Goal: Check status: Check status

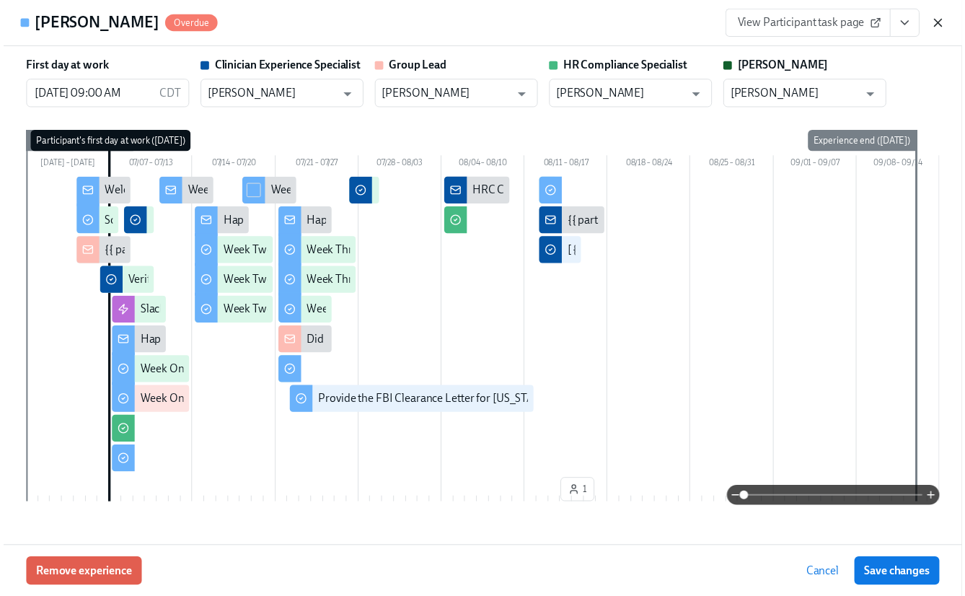
scroll to position [508, 0]
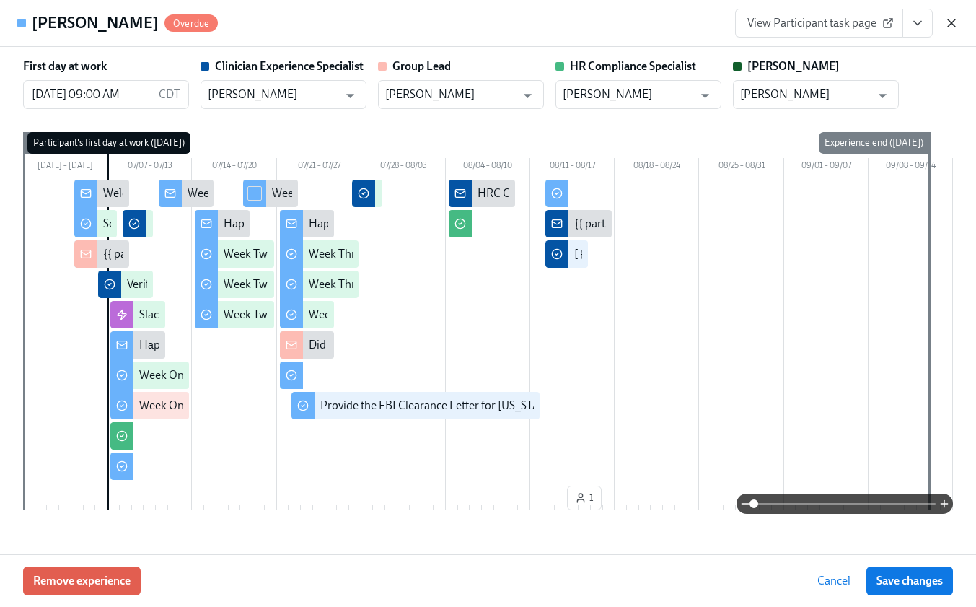
click at [957, 23] on icon "button" at bounding box center [951, 23] width 14 height 14
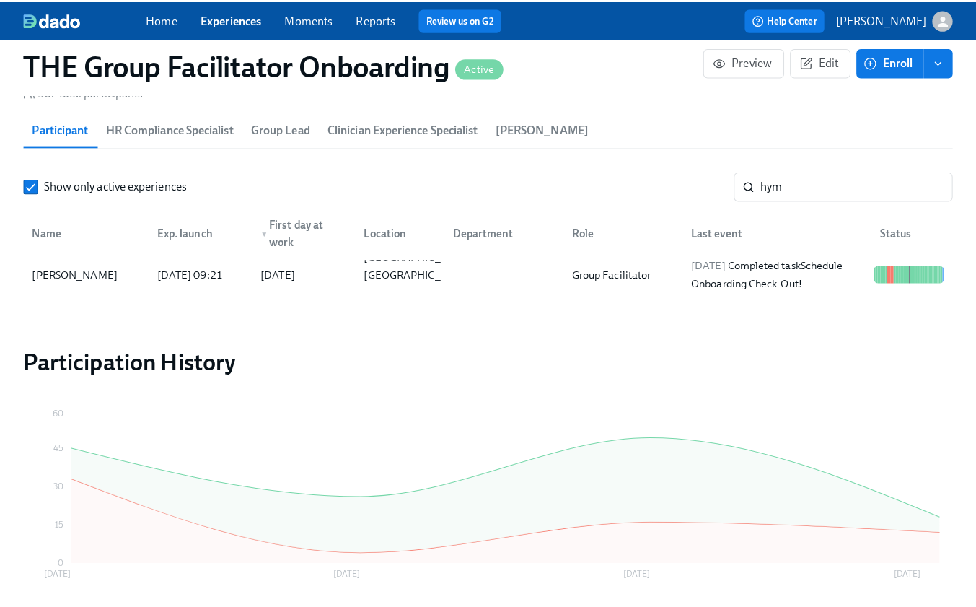
scroll to position [0, 22323]
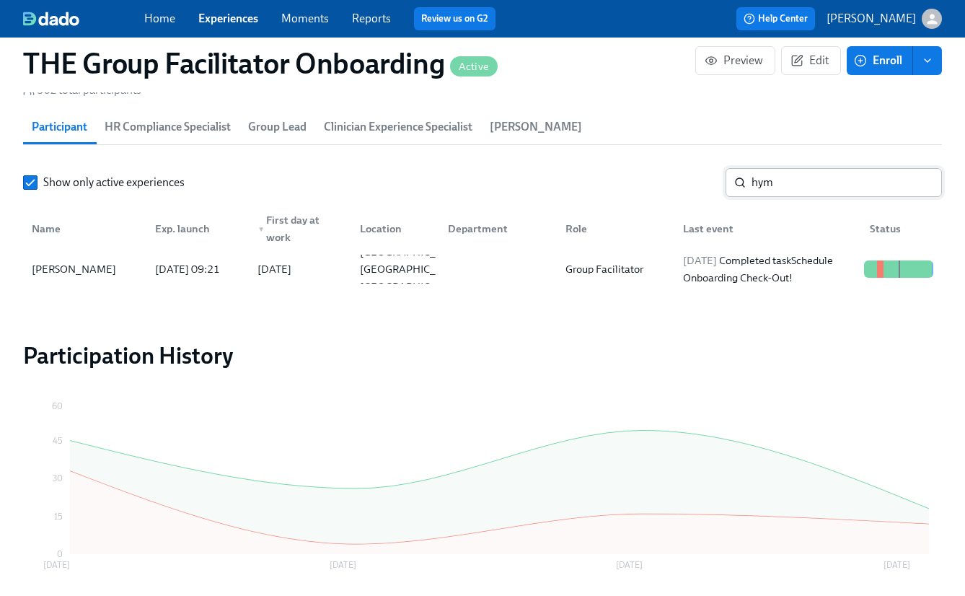
click at [790, 176] on input "hym" at bounding box center [847, 182] width 190 height 29
click at [788, 191] on input "hym" at bounding box center [847, 182] width 190 height 29
click at [788, 186] on input "hym" at bounding box center [847, 182] width 190 height 29
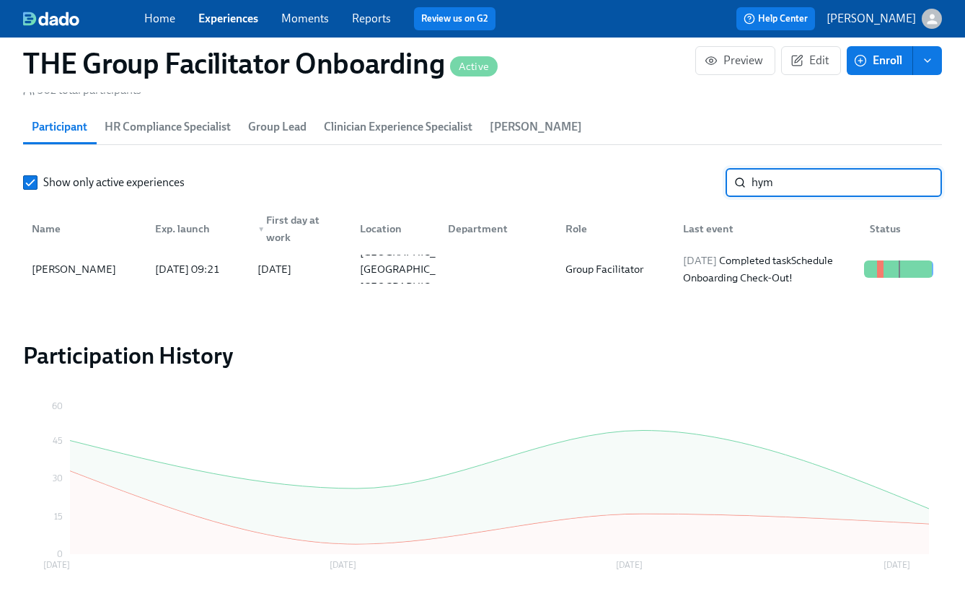
click at [788, 186] on input "hym" at bounding box center [847, 182] width 190 height 29
click at [788, 185] on input "hym" at bounding box center [847, 182] width 190 height 29
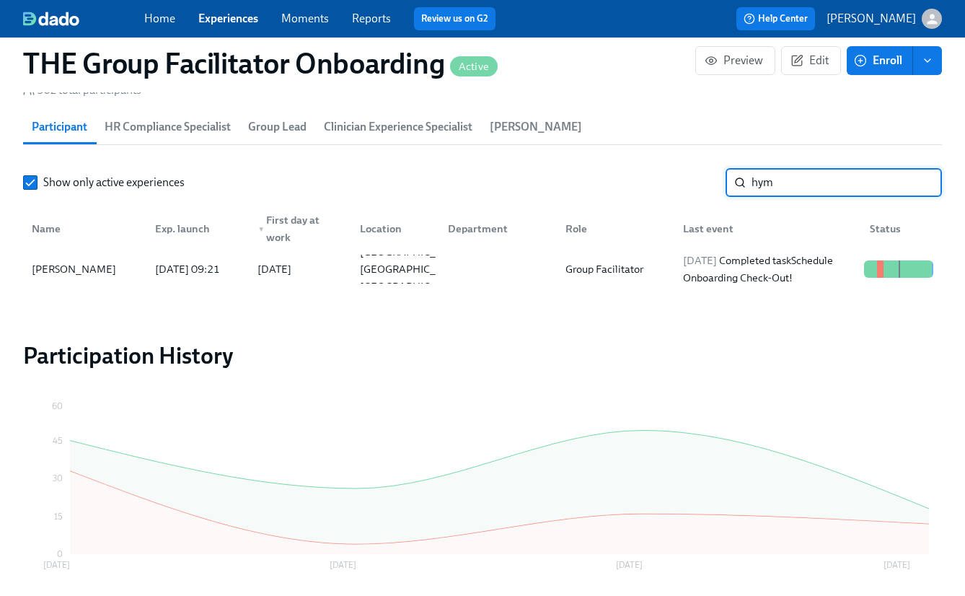
click at [788, 184] on input "hym" at bounding box center [847, 182] width 190 height 29
click at [791, 177] on input "hym" at bounding box center [847, 182] width 190 height 29
type input "marig"
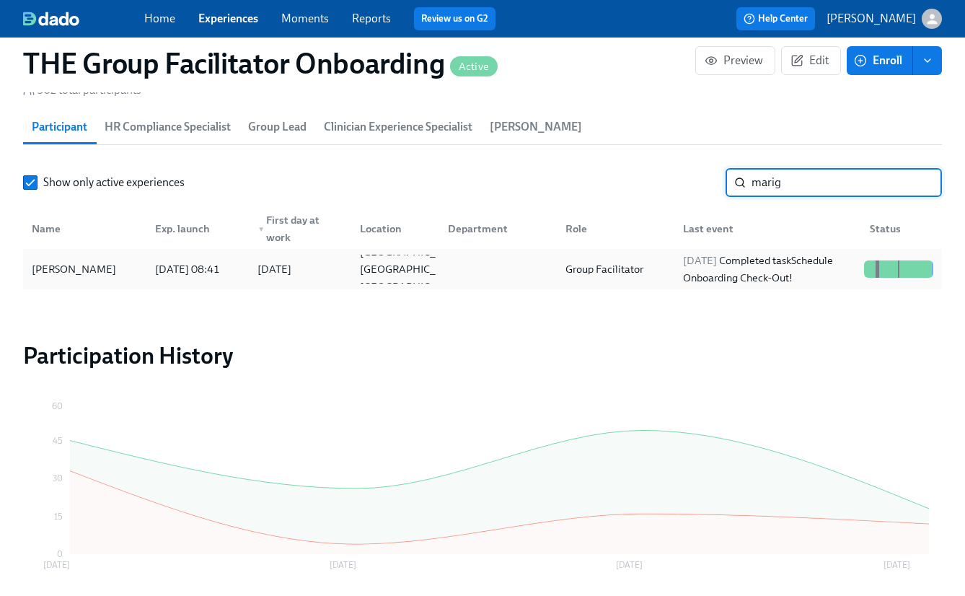
click at [115, 268] on div "[PERSON_NAME]" at bounding box center [74, 268] width 96 height 17
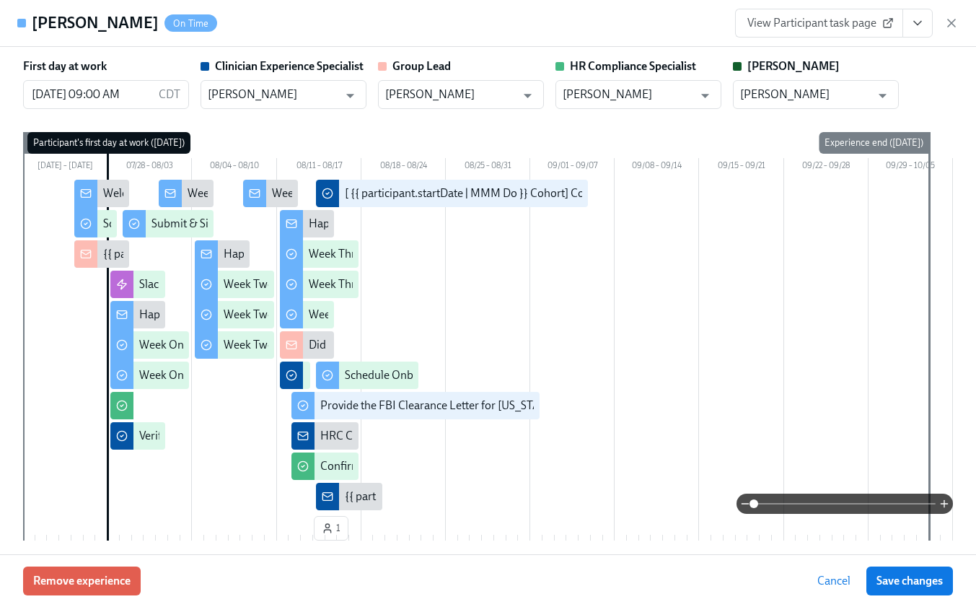
click at [919, 30] on button "View task page" at bounding box center [918, 23] width 30 height 29
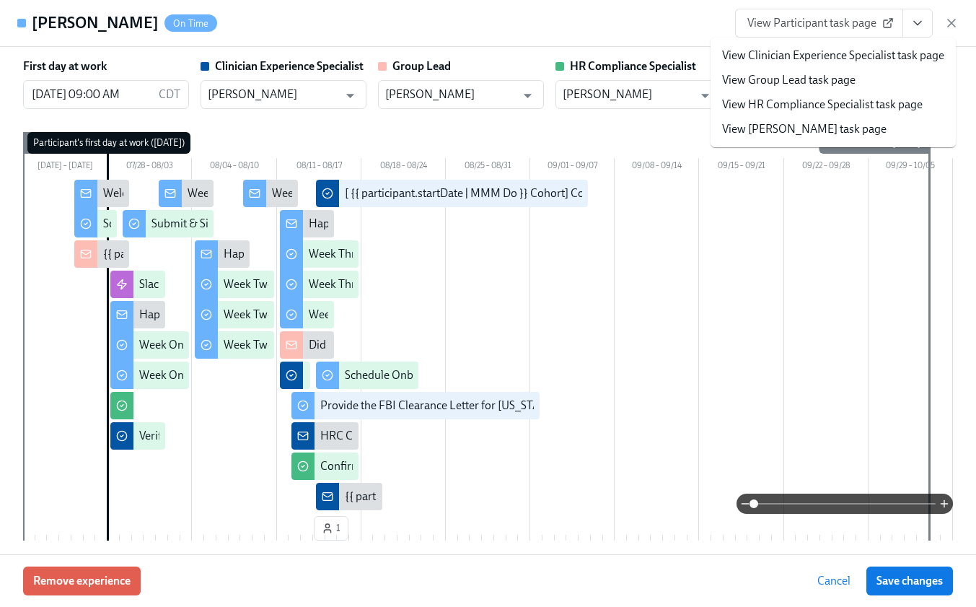
click at [881, 58] on link "View Clinician Experience Specialist task page" at bounding box center [833, 56] width 222 height 16
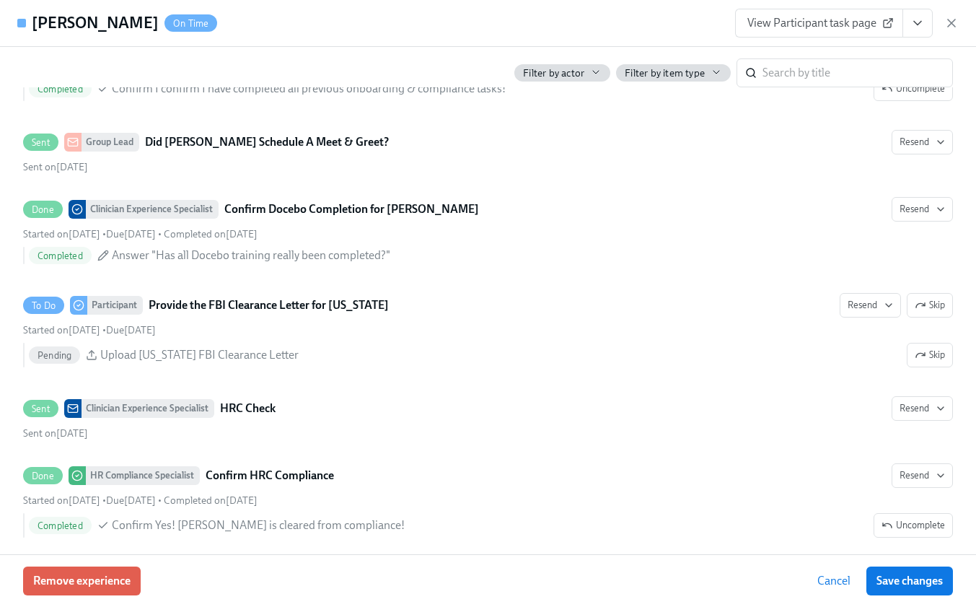
scroll to position [3084, 0]
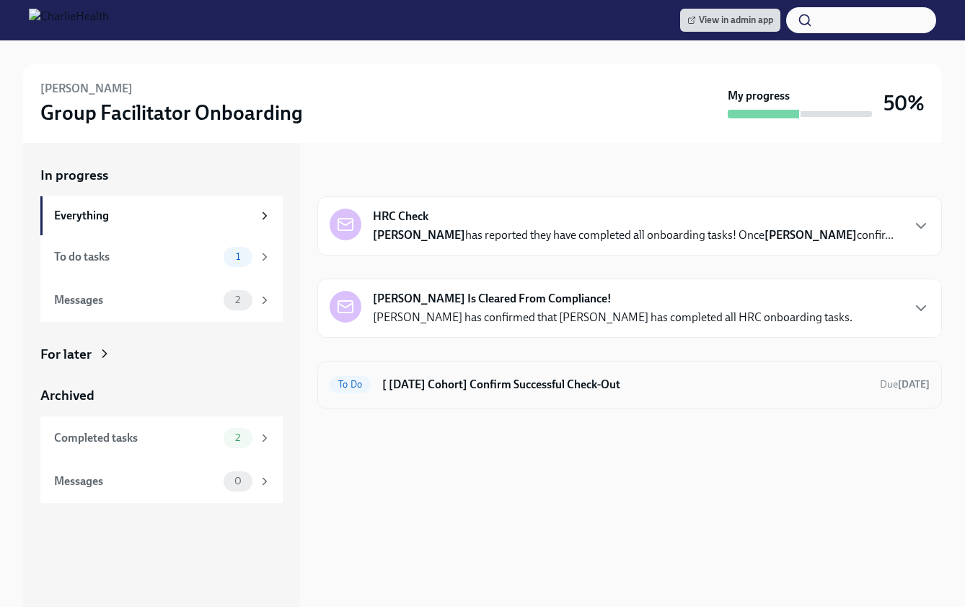
click at [510, 380] on h6 "[ [DATE] Cohort] Confirm Successful Check-Out" at bounding box center [625, 385] width 486 height 16
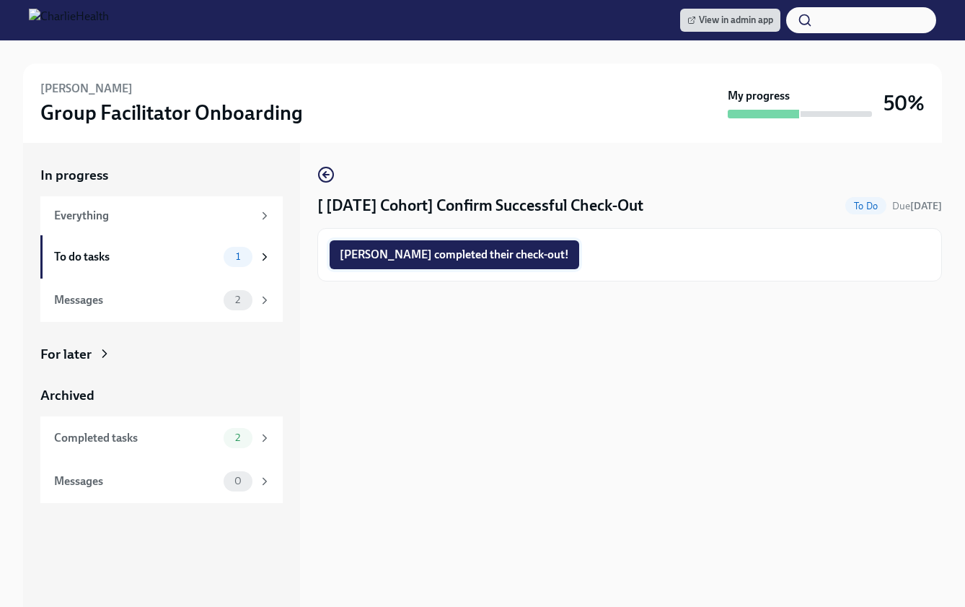
click at [506, 256] on span "[PERSON_NAME] completed their check-out!" at bounding box center [454, 254] width 229 height 14
